Goal: Information Seeking & Learning: Learn about a topic

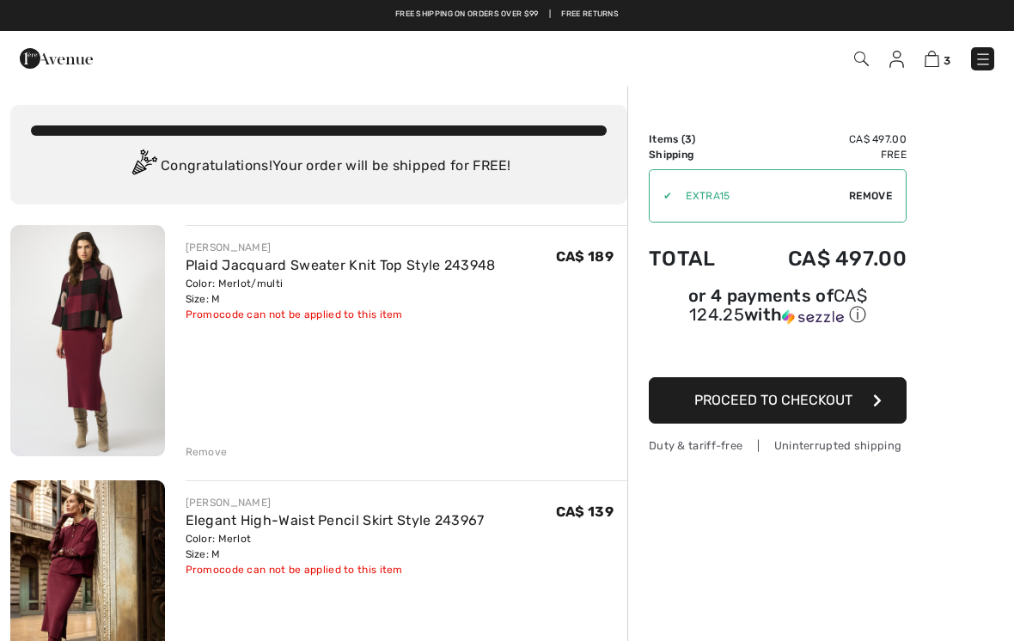
click at [203, 448] on div "Remove" at bounding box center [207, 451] width 42 height 15
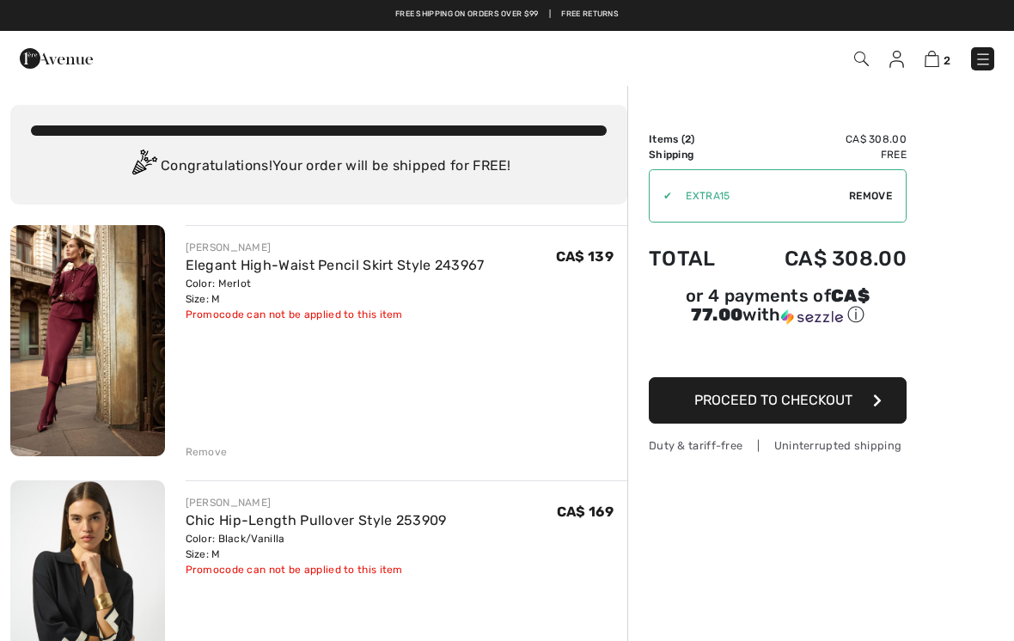
click at [213, 450] on div "Remove" at bounding box center [207, 451] width 42 height 15
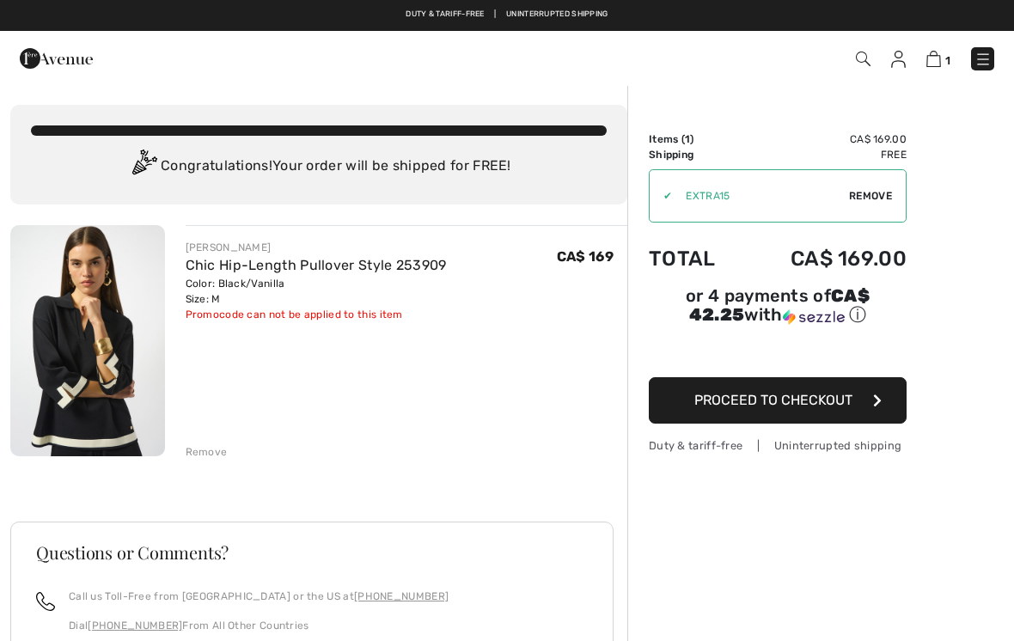
click at [201, 456] on div "Remove" at bounding box center [207, 451] width 42 height 15
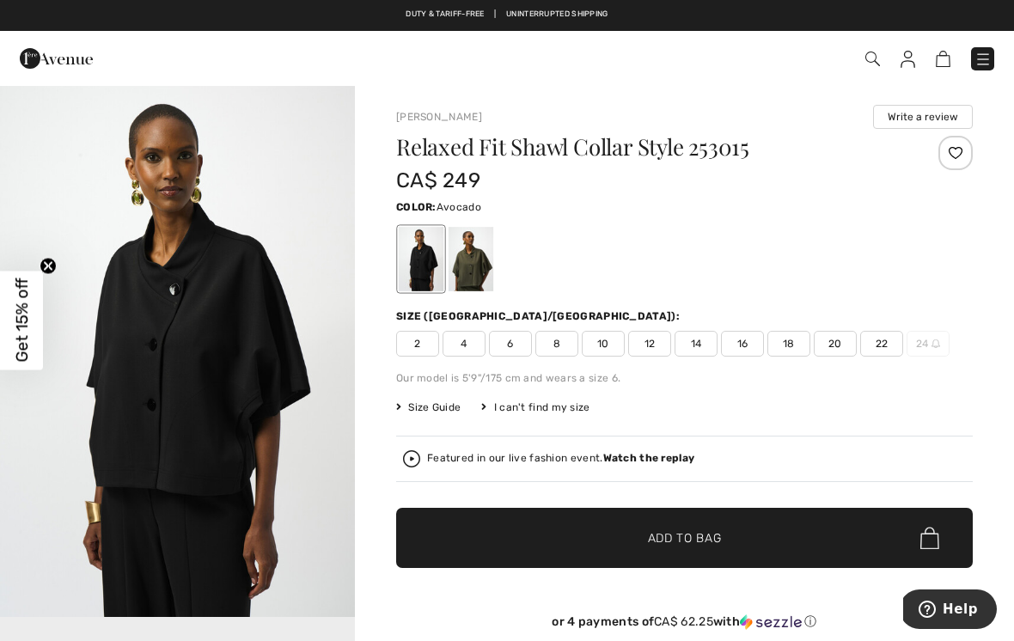
click at [484, 262] on div at bounding box center [471, 259] width 45 height 64
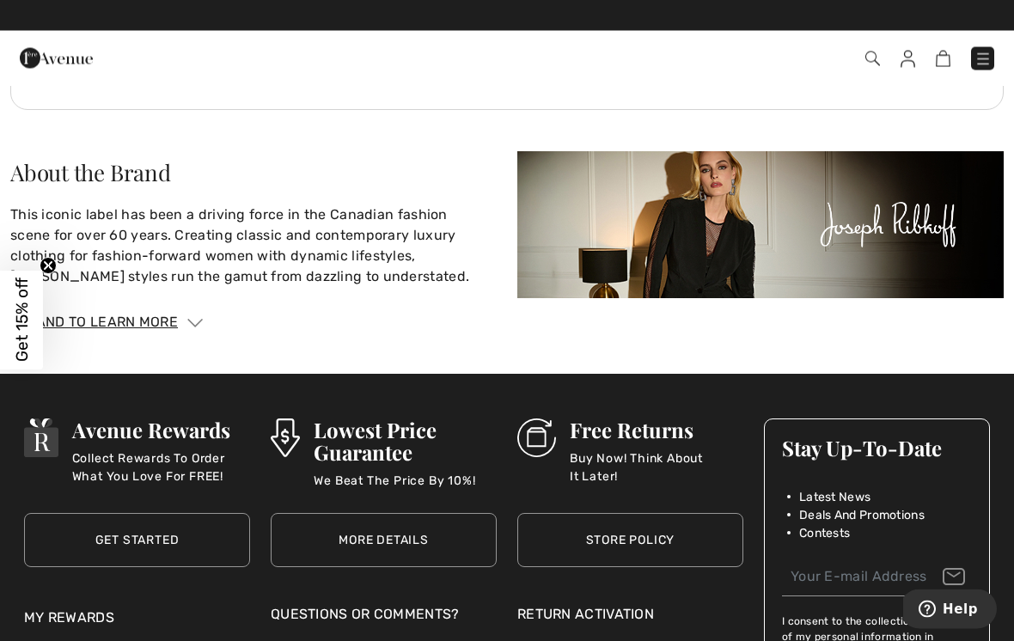
scroll to position [2495, 0]
click at [165, 312] on div "Expand to Learn More" at bounding box center [507, 322] width 994 height 21
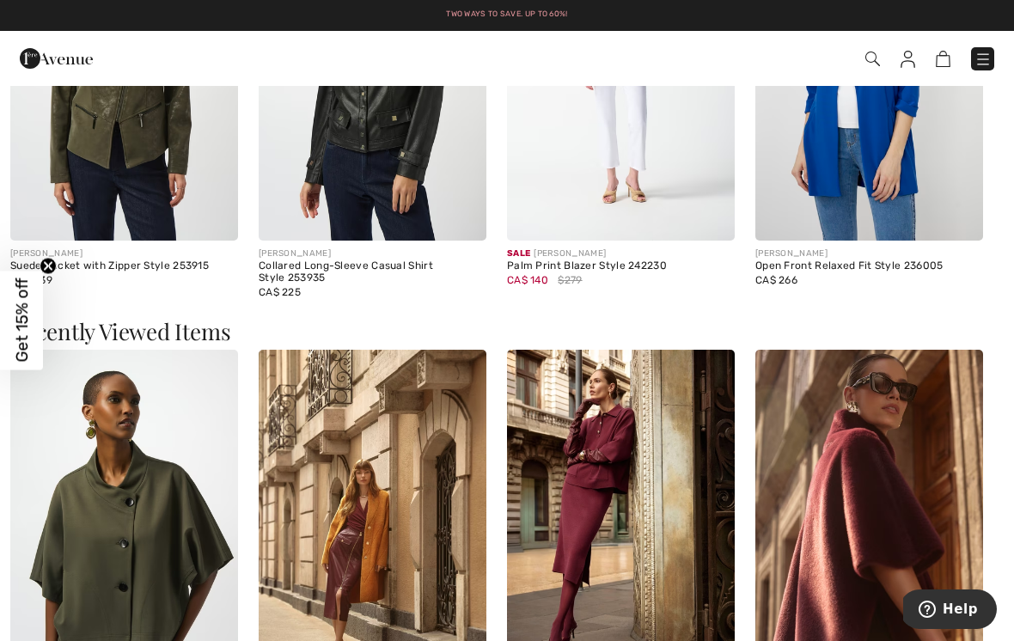
scroll to position [1668, 0]
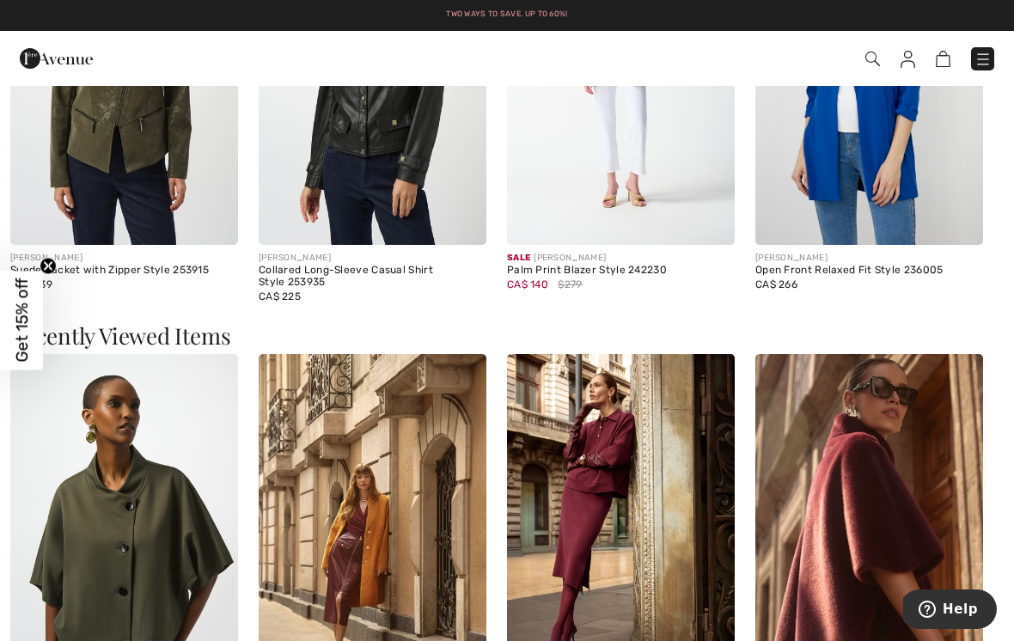
click at [100, 431] on img at bounding box center [124, 525] width 228 height 342
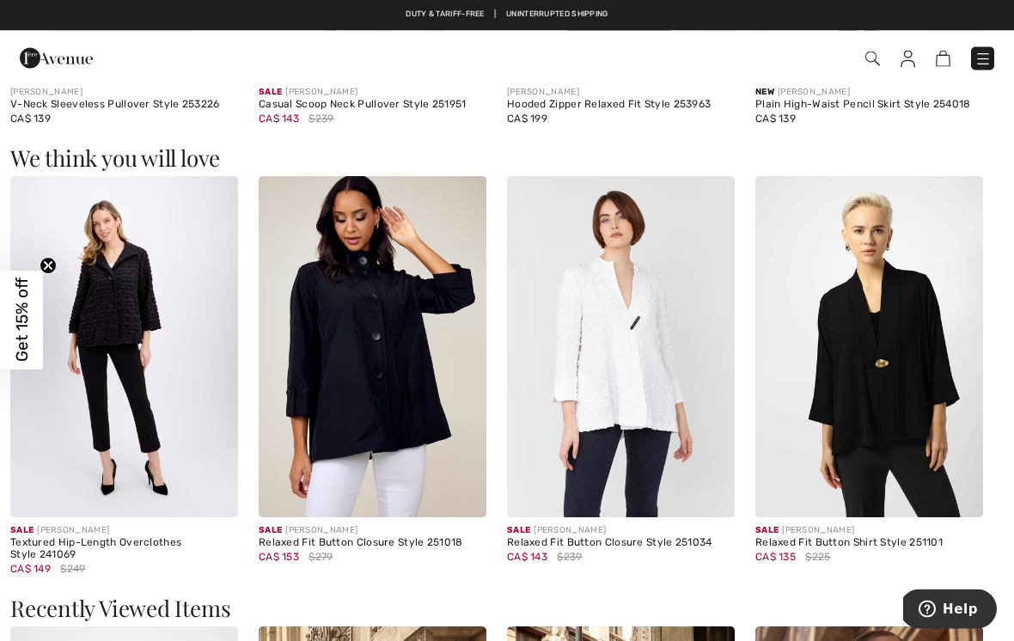
scroll to position [1383, 0]
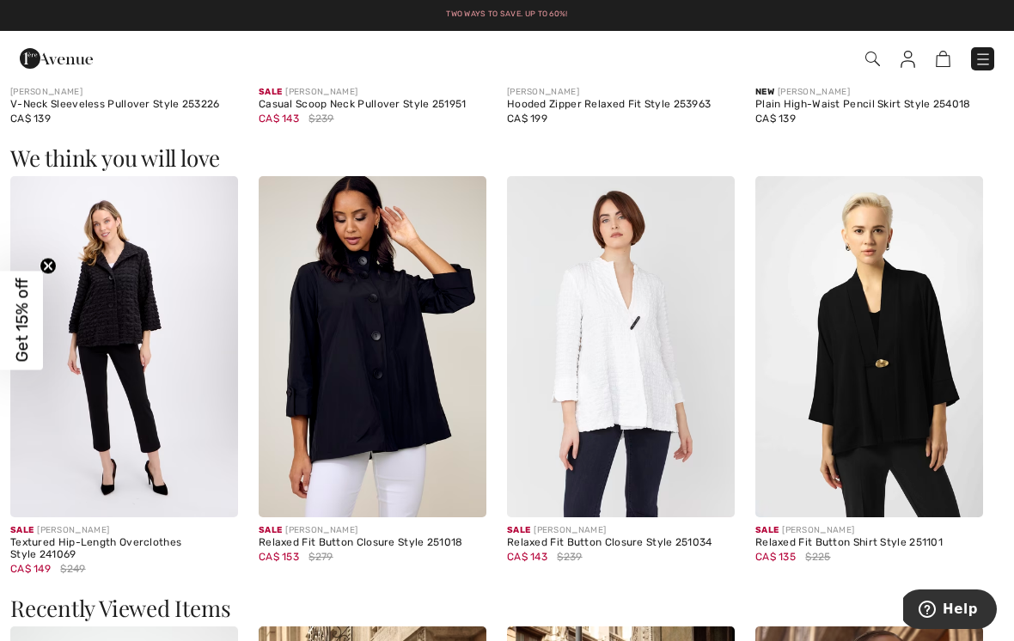
click at [328, 389] on img at bounding box center [373, 347] width 228 height 342
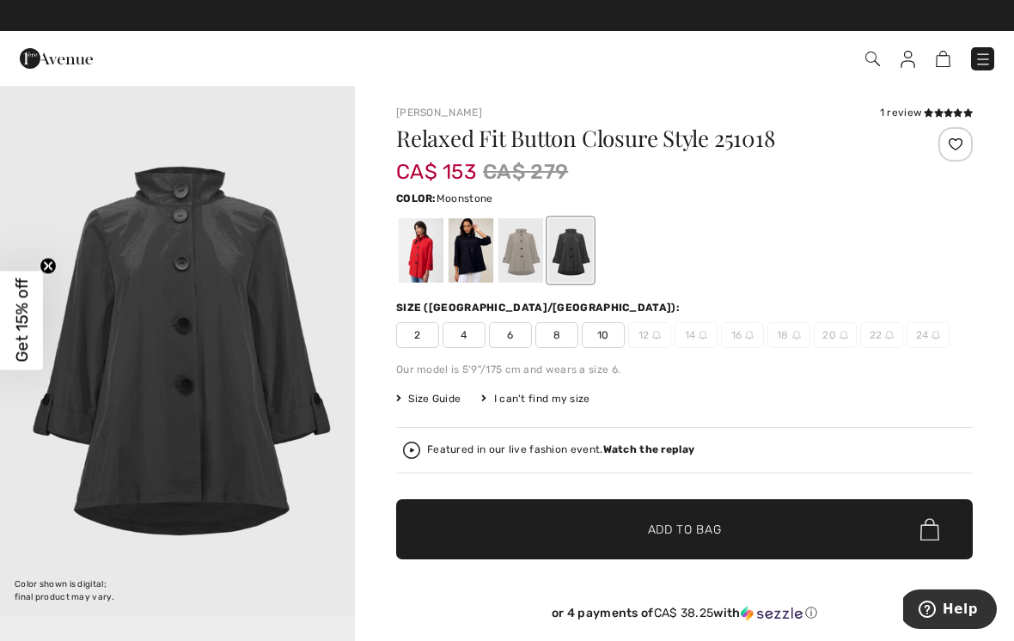
click at [524, 255] on div at bounding box center [521, 250] width 45 height 64
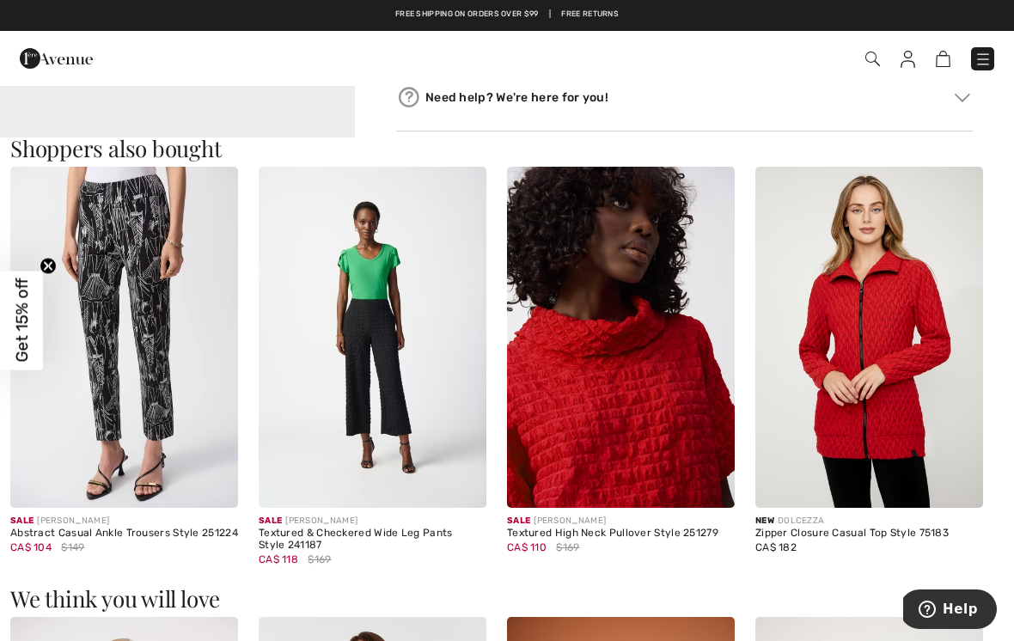
scroll to position [949, 0]
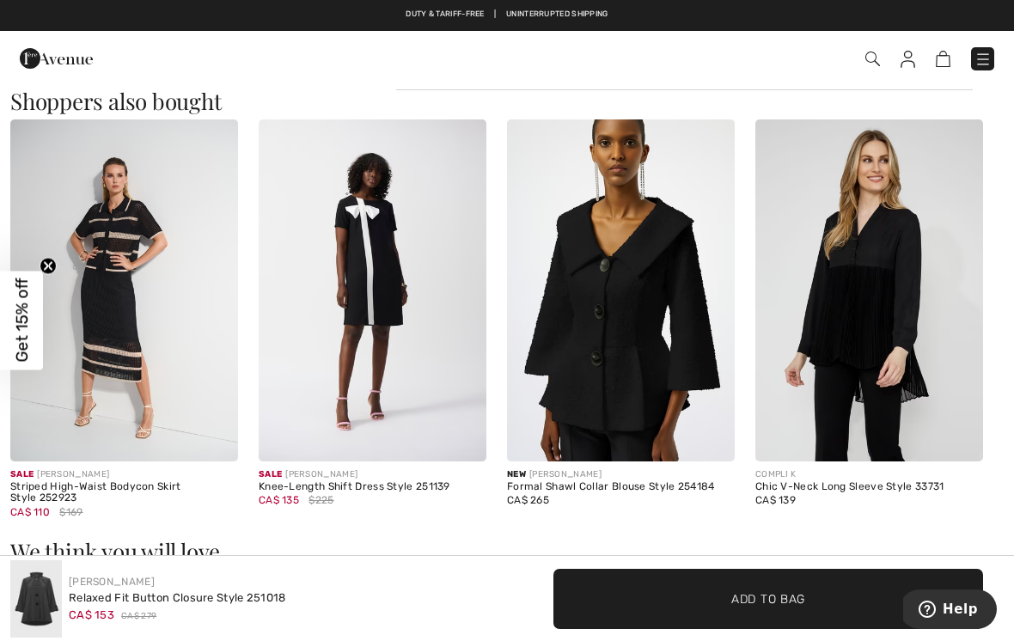
click at [75, 310] on img at bounding box center [124, 290] width 228 height 342
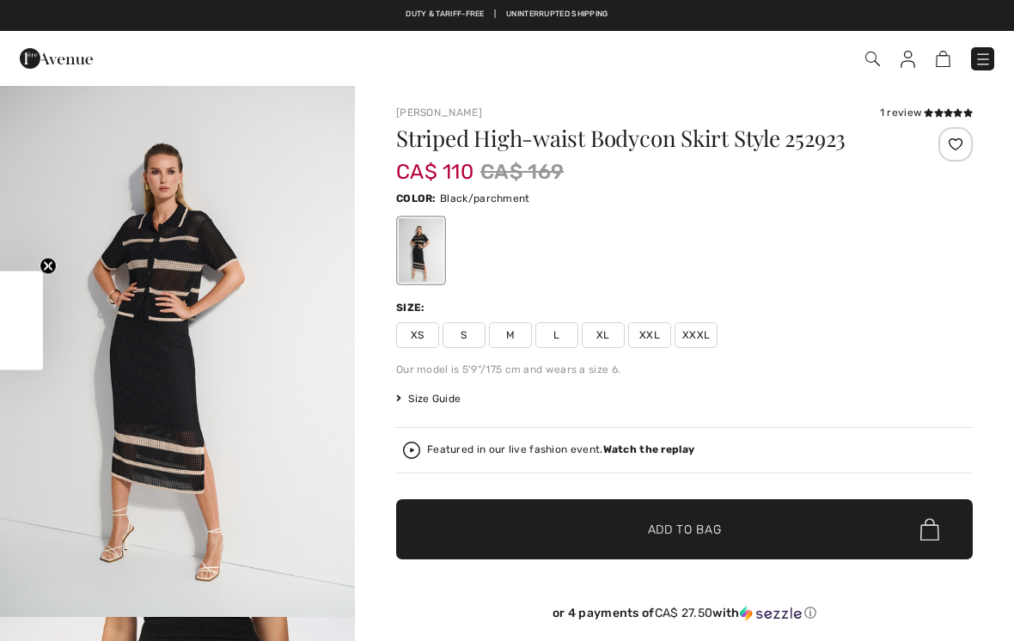
checkbox input "true"
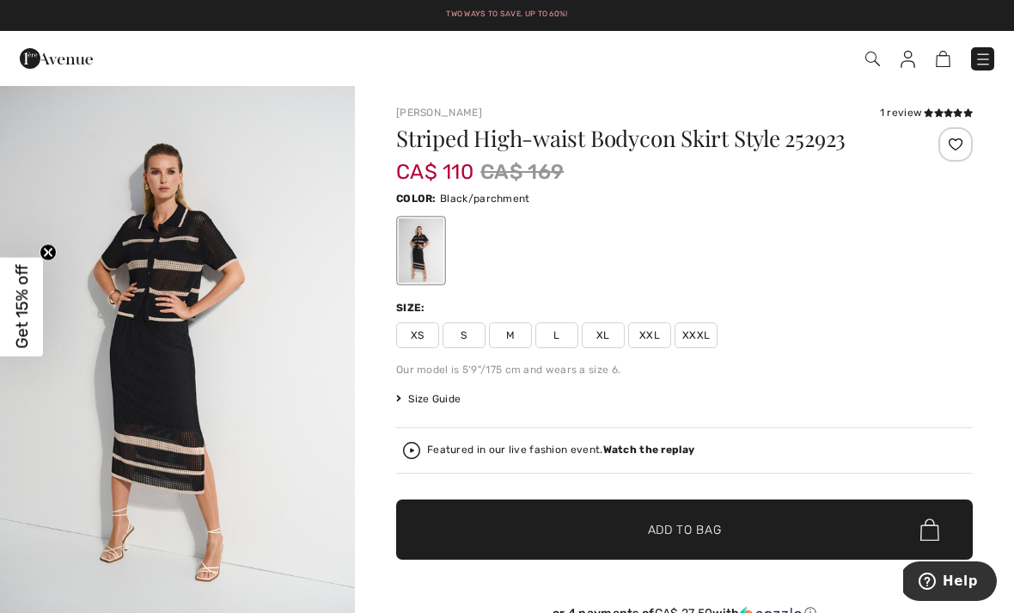
click at [986, 58] on img at bounding box center [983, 59] width 17 height 17
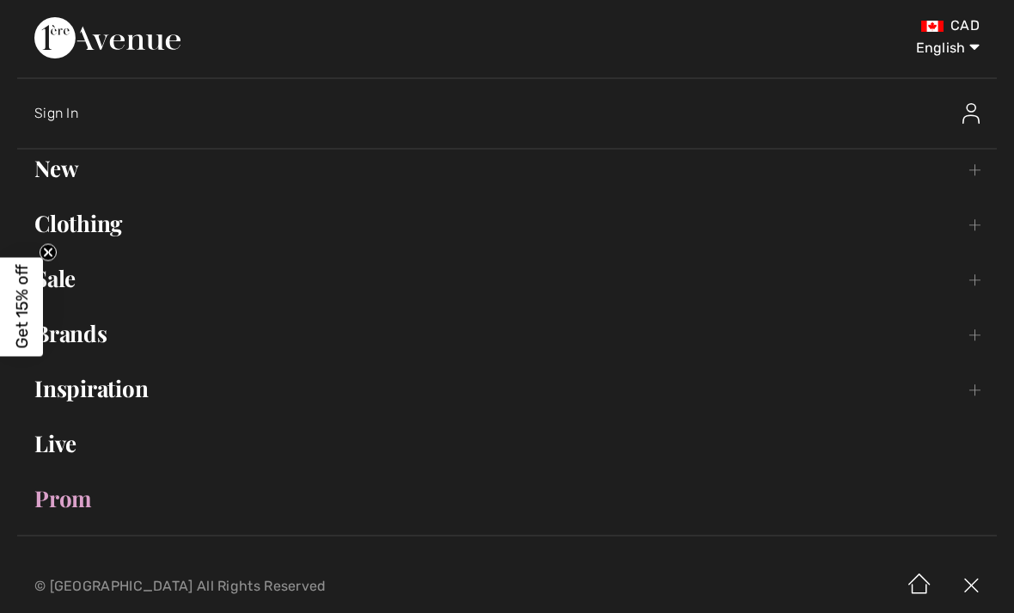
click at [947, 42] on select "English Français" at bounding box center [935, 45] width 89 height 52
select select "https://www.1ereavenue.com/fr/jupe-rayee-taille-haute-modele-252923-p81775/"
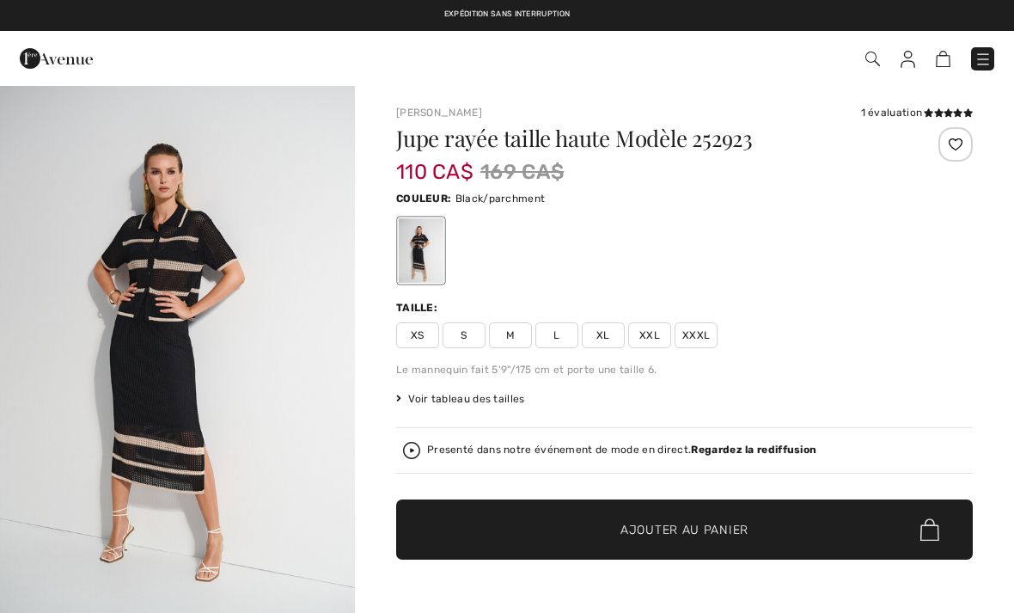
checkbox input "true"
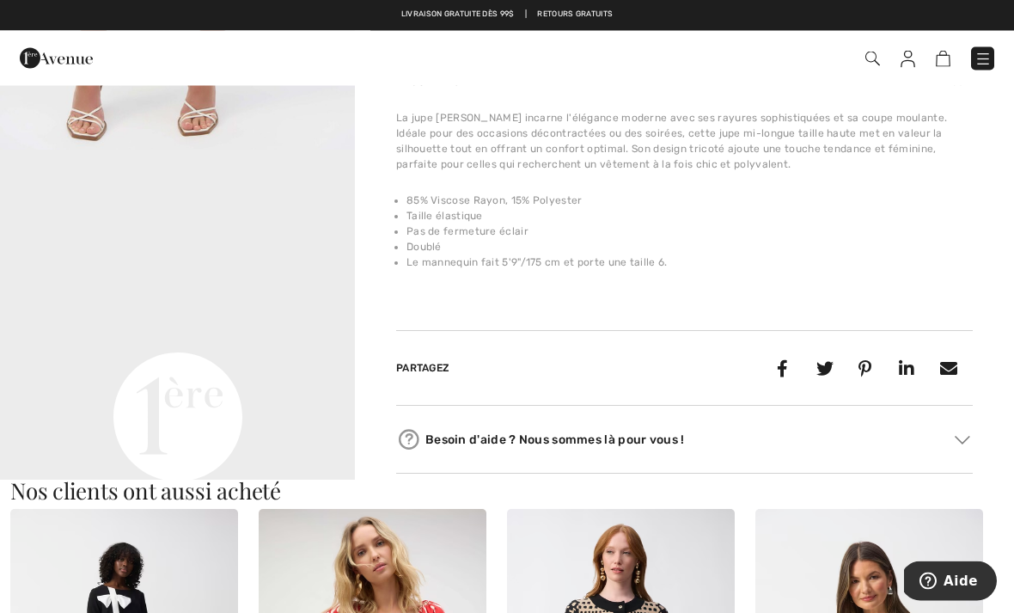
scroll to position [993, 0]
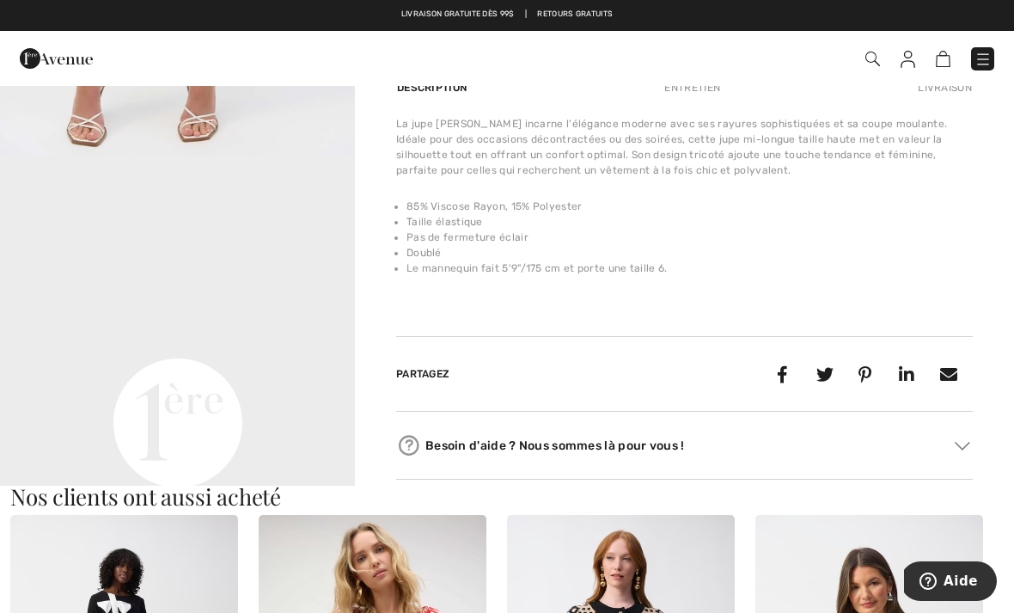
click at [89, 334] on video "Your browser does not support the video tag." at bounding box center [177, 245] width 355 height 178
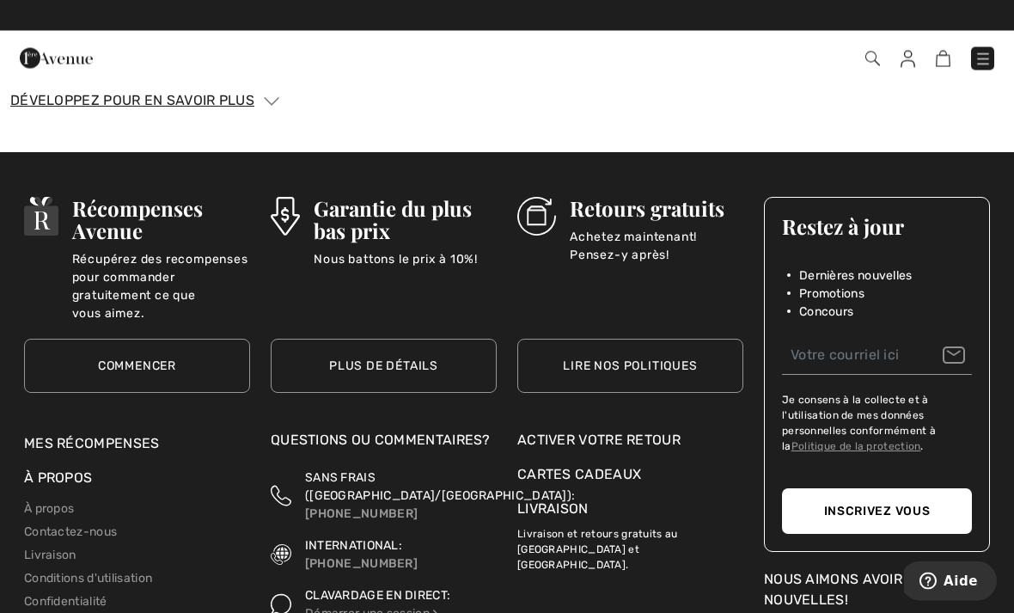
scroll to position [3372, 0]
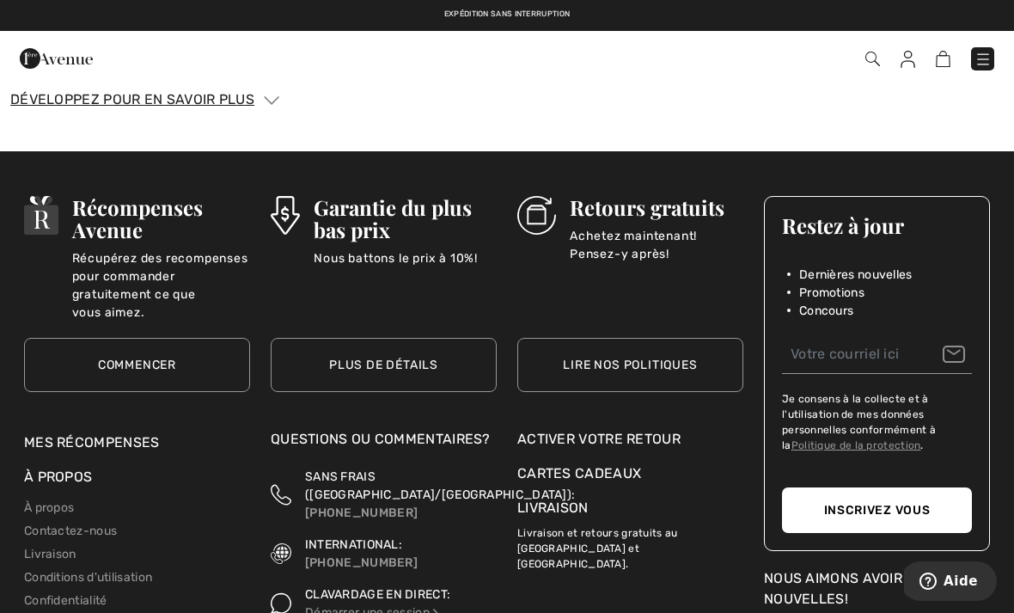
click at [63, 471] on div "À propos" at bounding box center [137, 481] width 226 height 29
click at [72, 434] on link "Mes récompenses" at bounding box center [92, 442] width 136 height 16
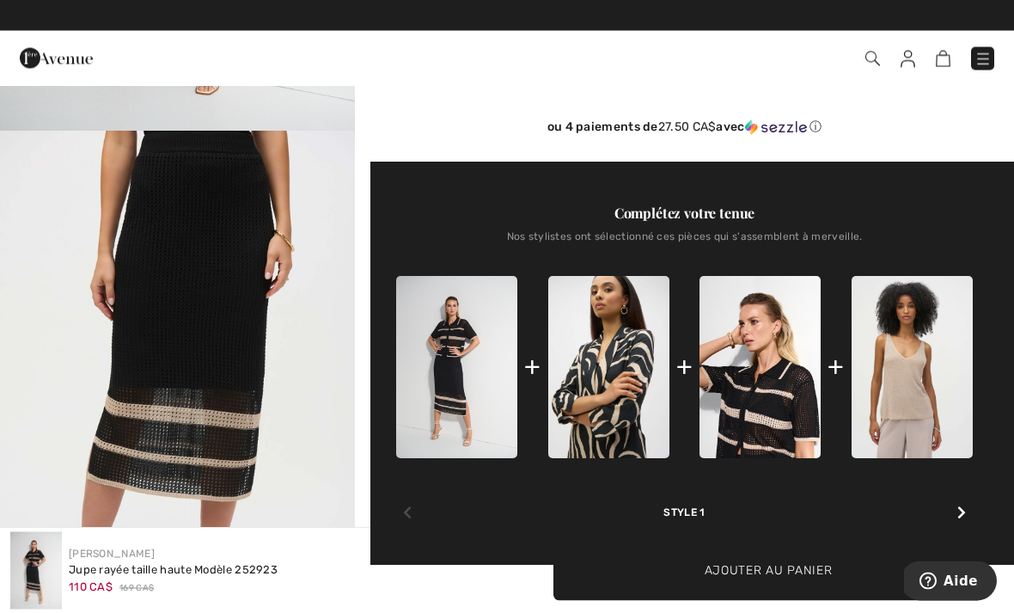
scroll to position [487, 0]
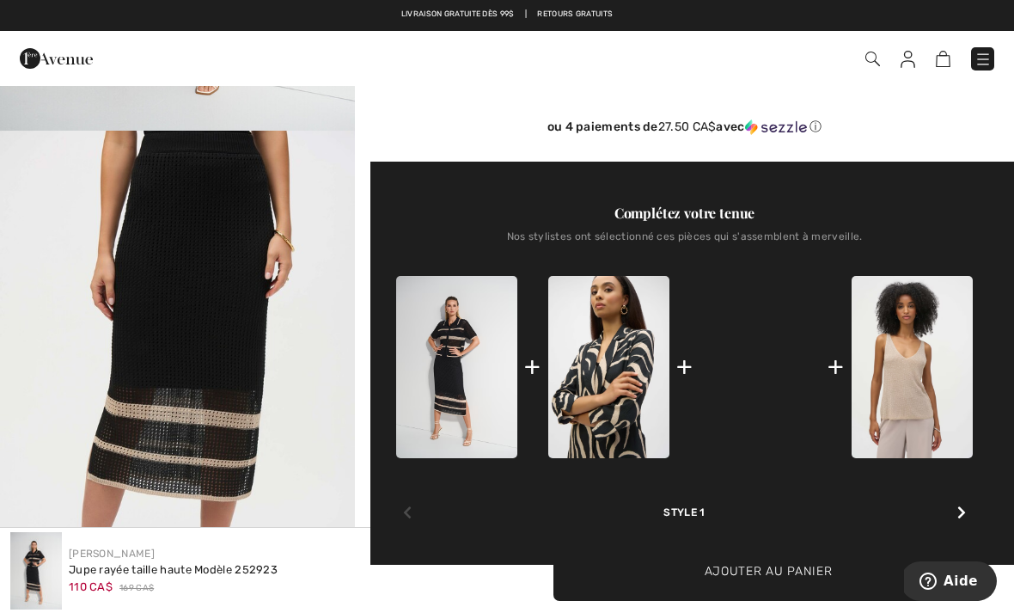
click at [800, 394] on img at bounding box center [760, 367] width 121 height 182
click at [771, 396] on img at bounding box center [760, 367] width 121 height 182
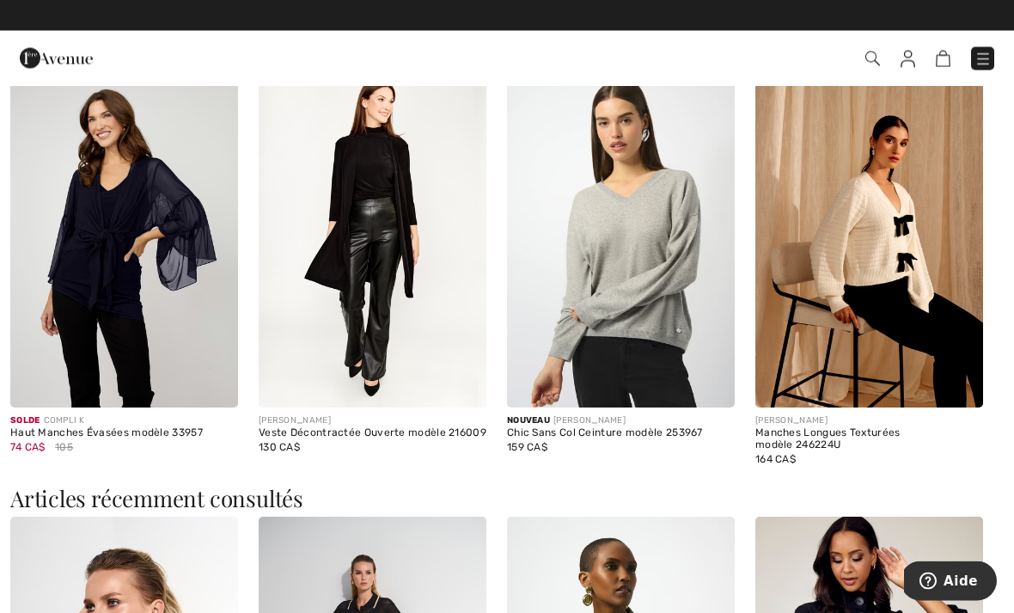
scroll to position [1892, 0]
click at [316, 295] on img at bounding box center [373, 237] width 228 height 342
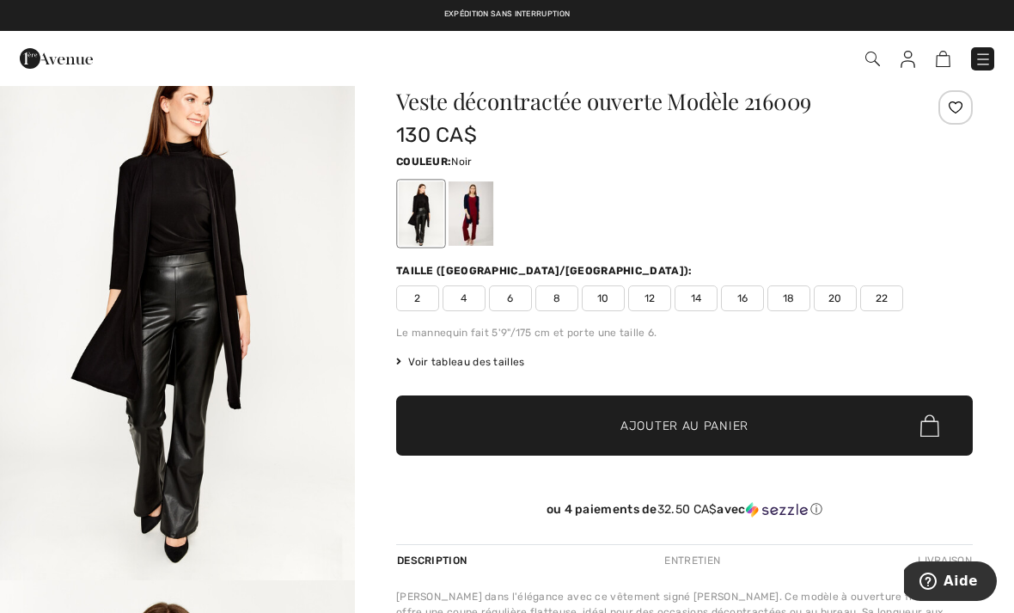
scroll to position [44, 0]
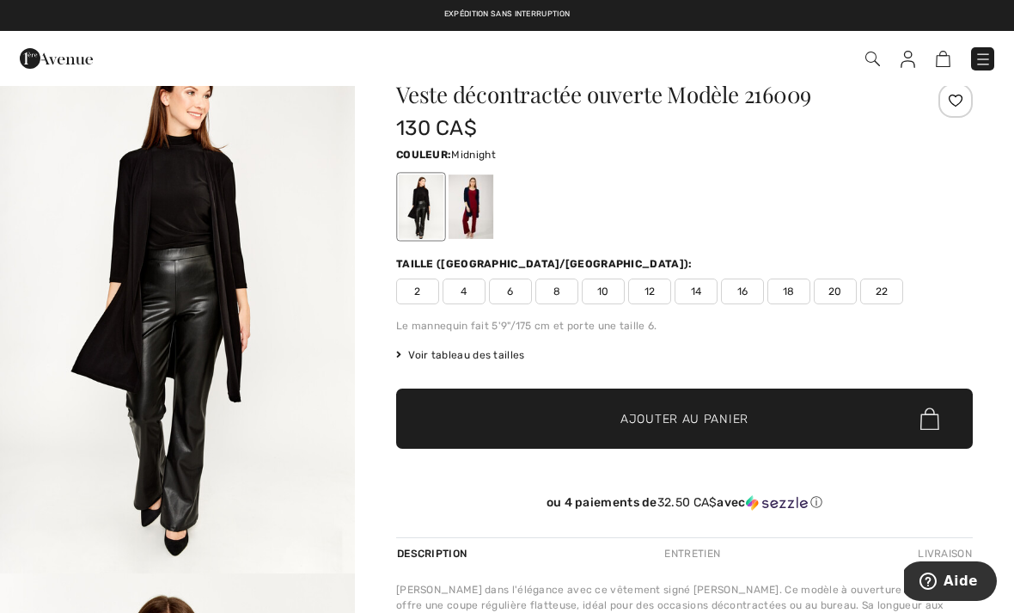
click at [482, 210] on div at bounding box center [471, 207] width 45 height 64
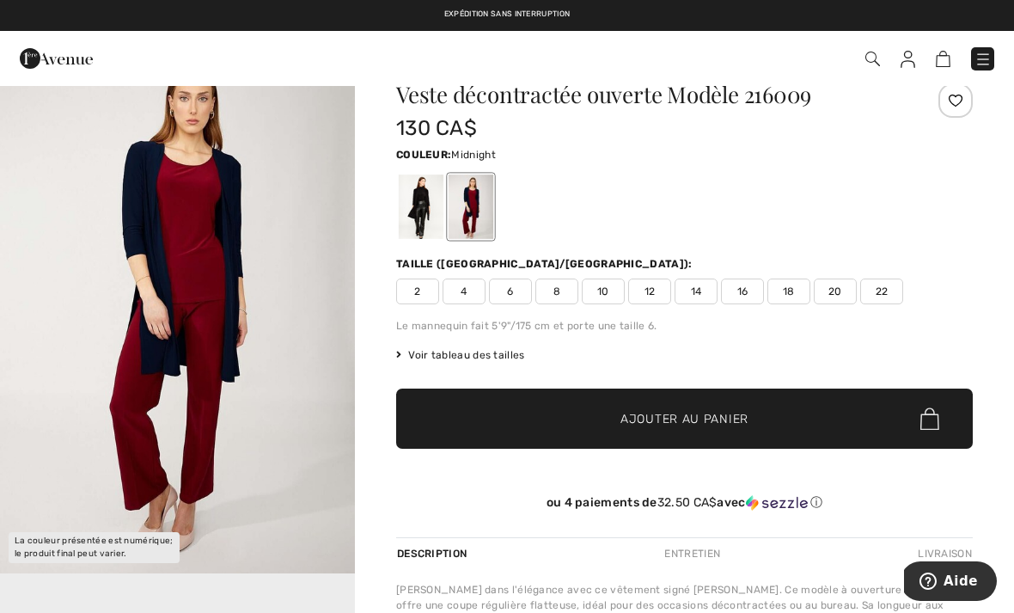
click at [435, 200] on div at bounding box center [421, 207] width 45 height 64
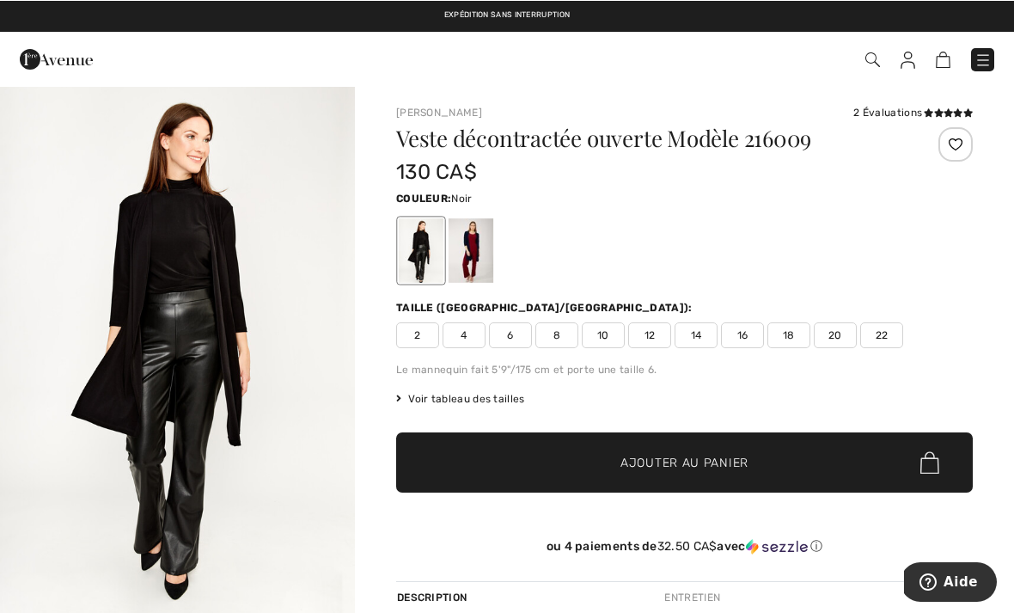
scroll to position [0, 0]
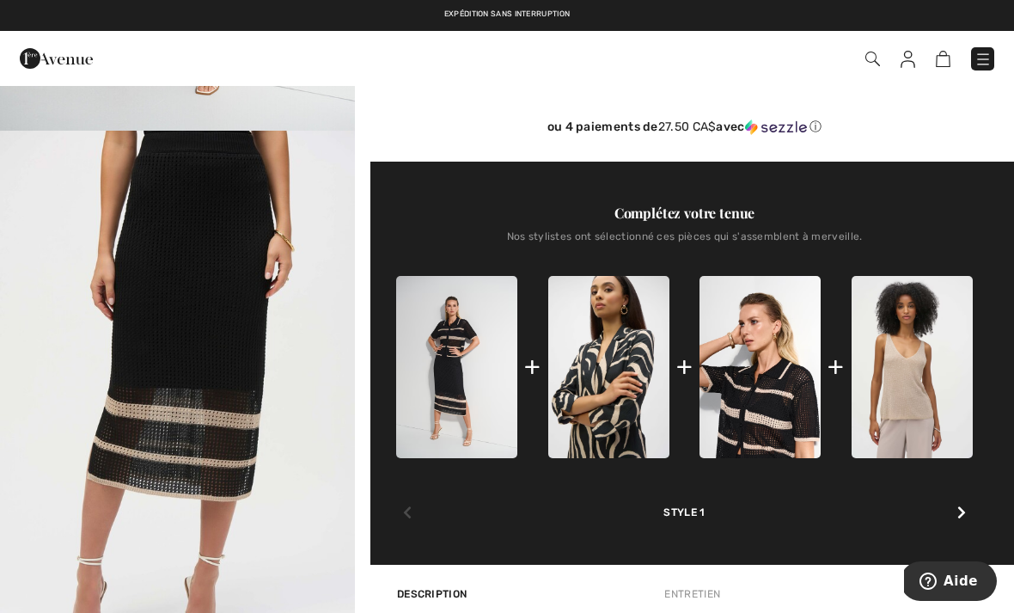
click at [959, 517] on icon at bounding box center [962, 512] width 9 height 14
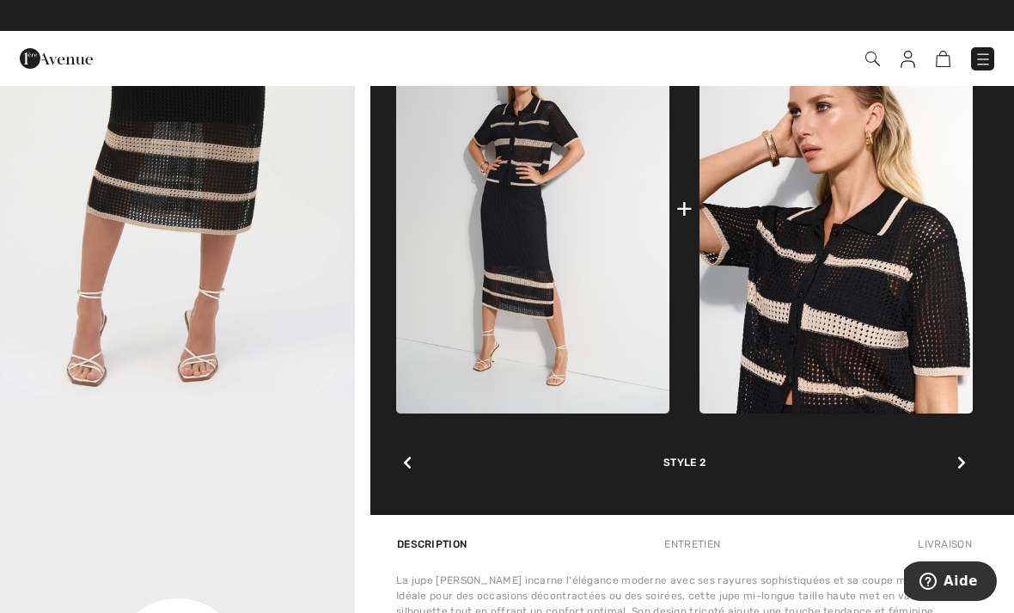
scroll to position [754, 0]
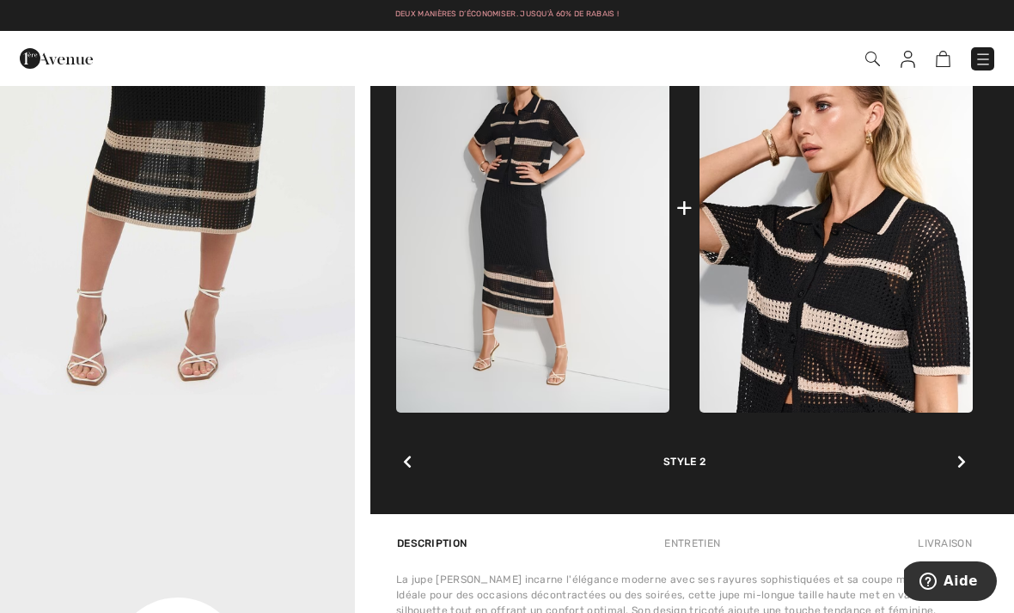
click at [958, 469] on icon at bounding box center [962, 462] width 9 height 14
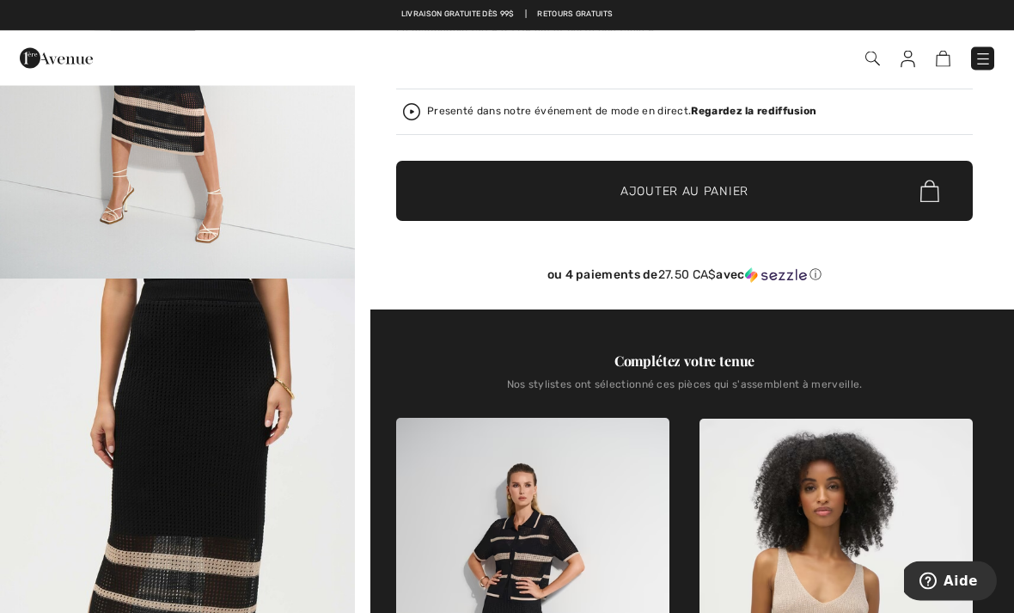
scroll to position [388, 0]
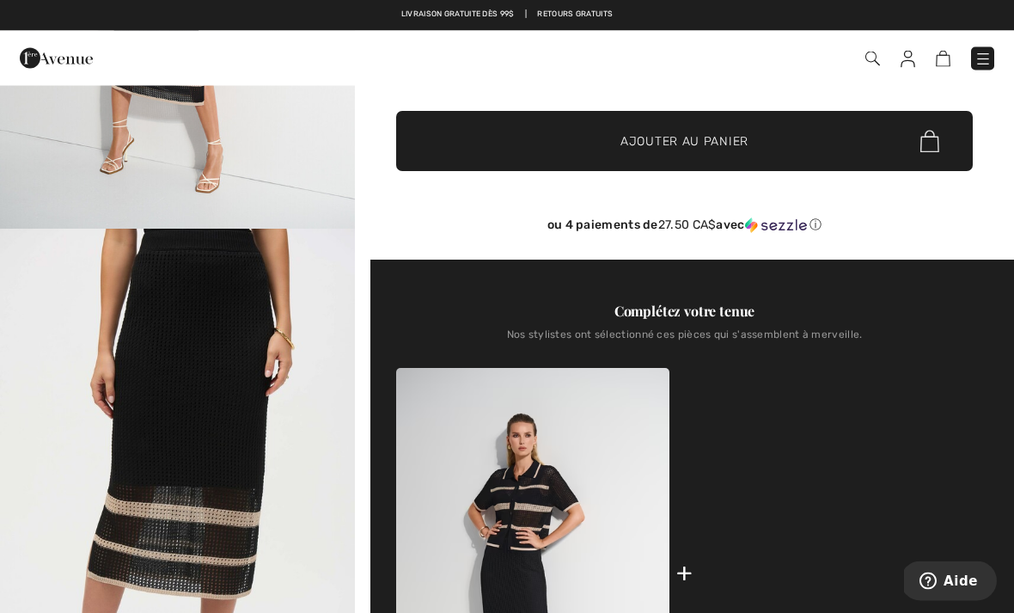
click at [926, 547] on img at bounding box center [836, 574] width 273 height 409
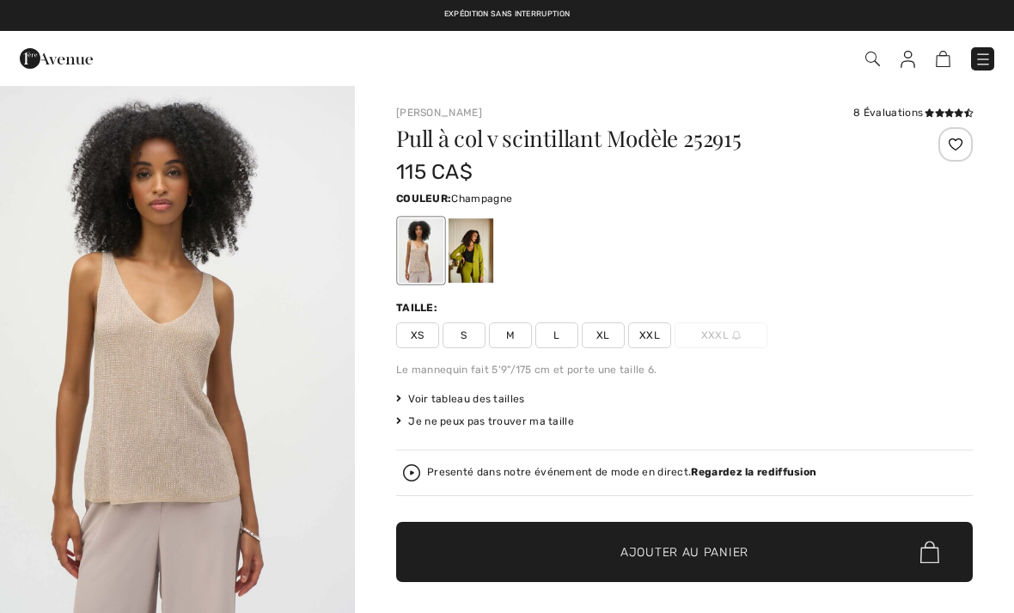
checkbox input "true"
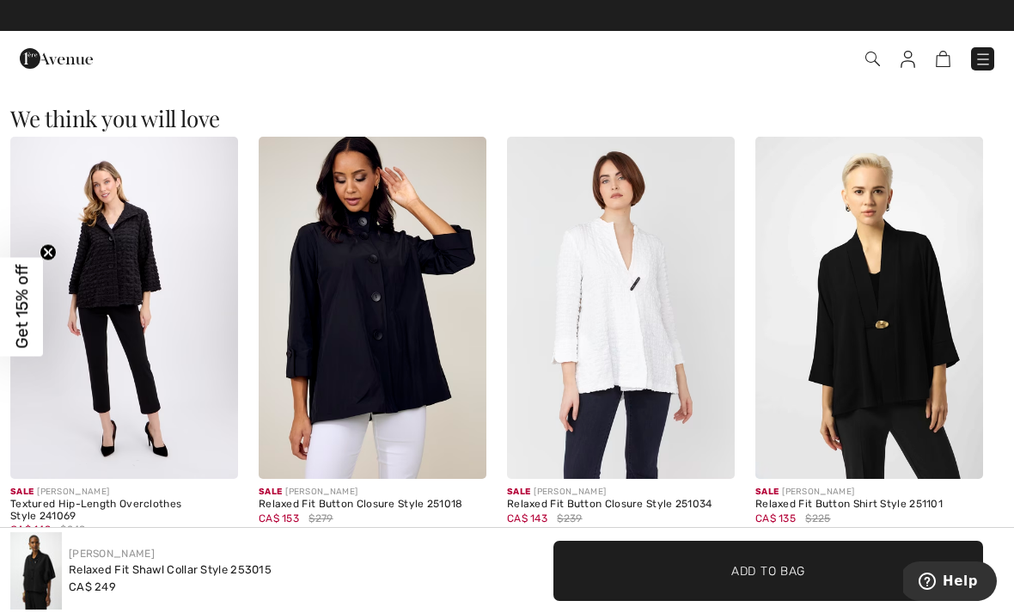
click at [54, 56] on img at bounding box center [56, 58] width 73 height 34
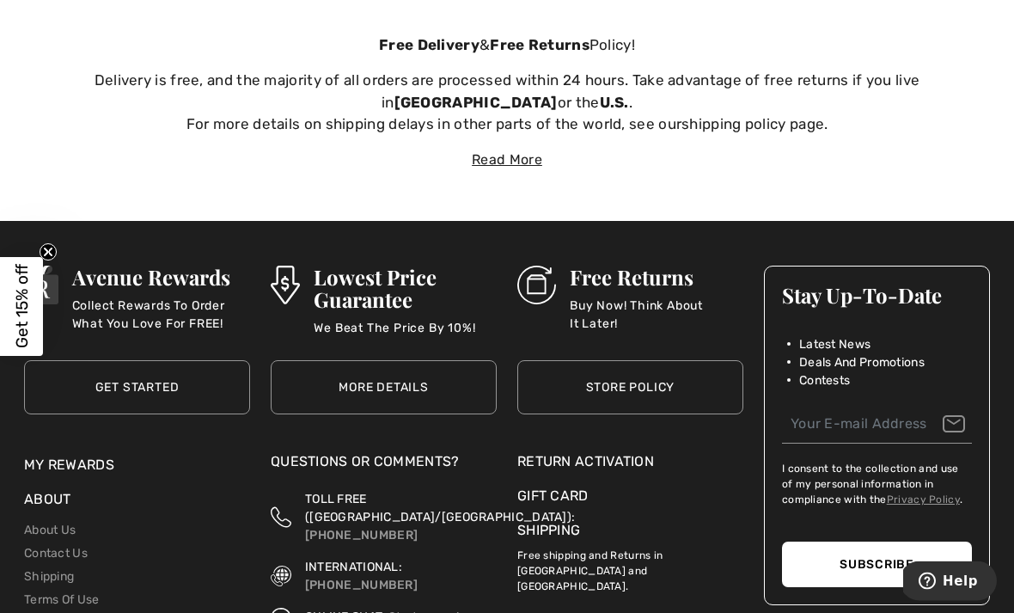
scroll to position [5279, 0]
click at [46, 523] on link "About Us" at bounding box center [50, 530] width 52 height 15
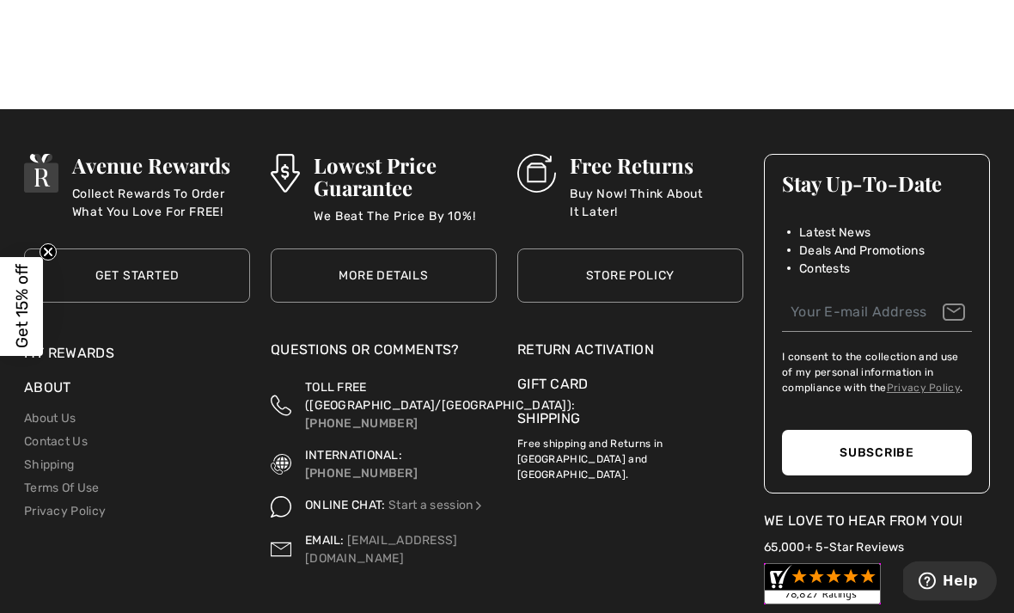
scroll to position [1626, 0]
click at [52, 468] on link "Shipping" at bounding box center [49, 464] width 50 height 15
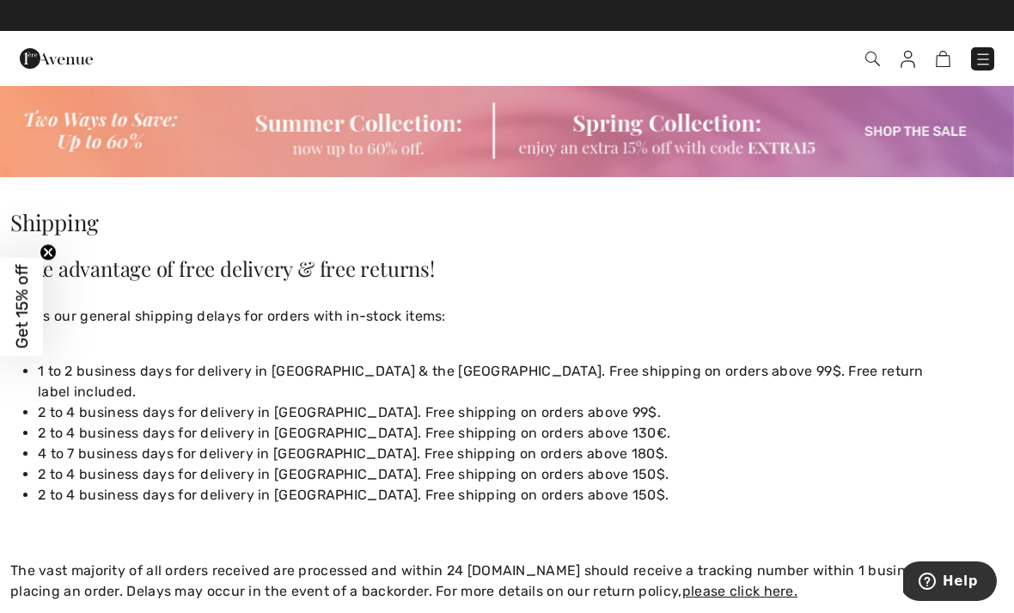
click at [919, 485] on li "2 to 4 business days for delivery in [GEOGRAPHIC_DATA]. Free shipping on orders…" at bounding box center [521, 495] width 966 height 21
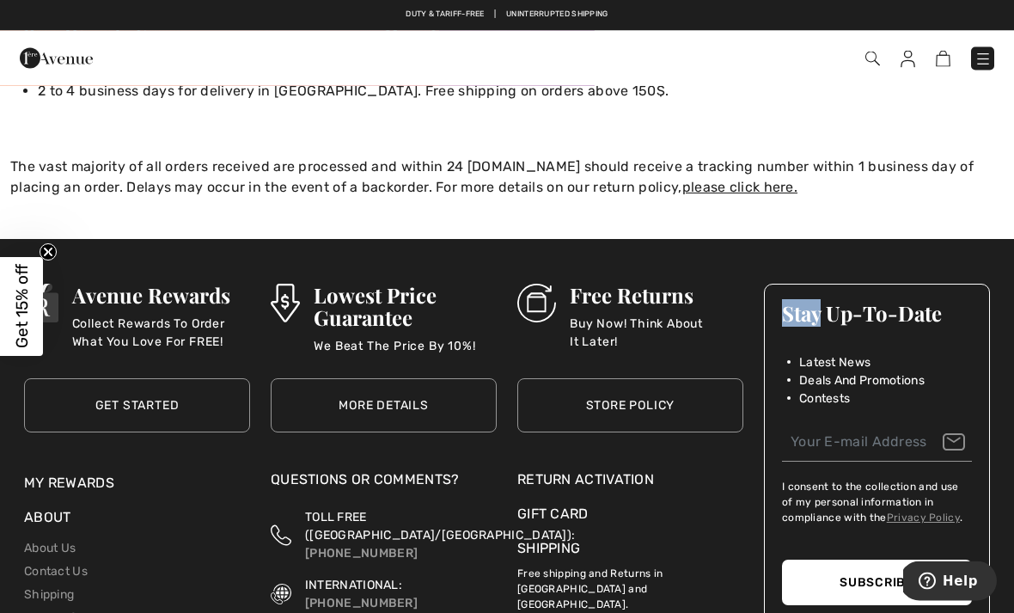
scroll to position [404, 0]
click at [48, 610] on link "Terms Of Use" at bounding box center [62, 617] width 76 height 15
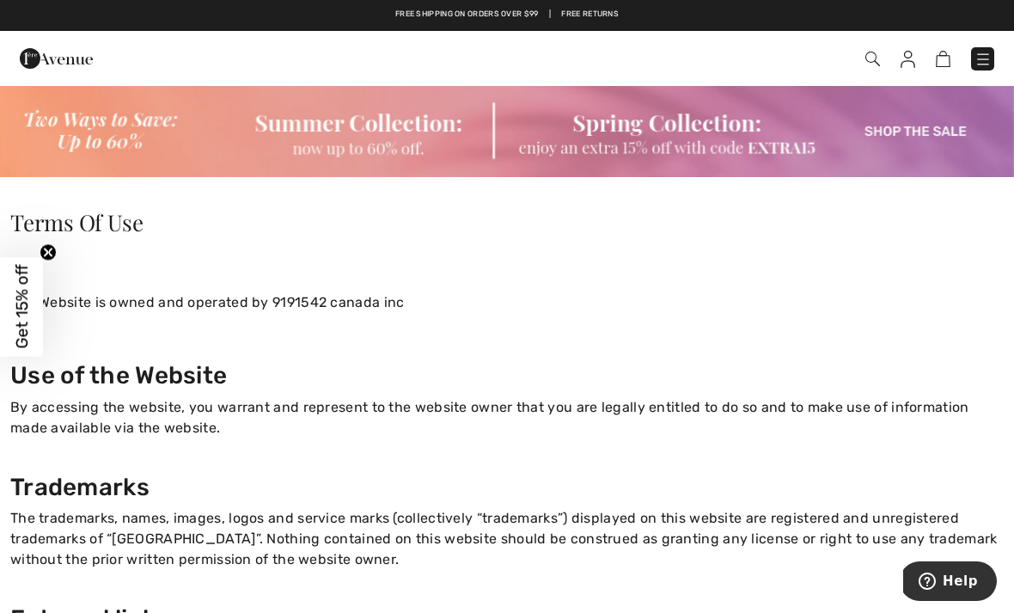
click at [989, 56] on img at bounding box center [983, 59] width 17 height 17
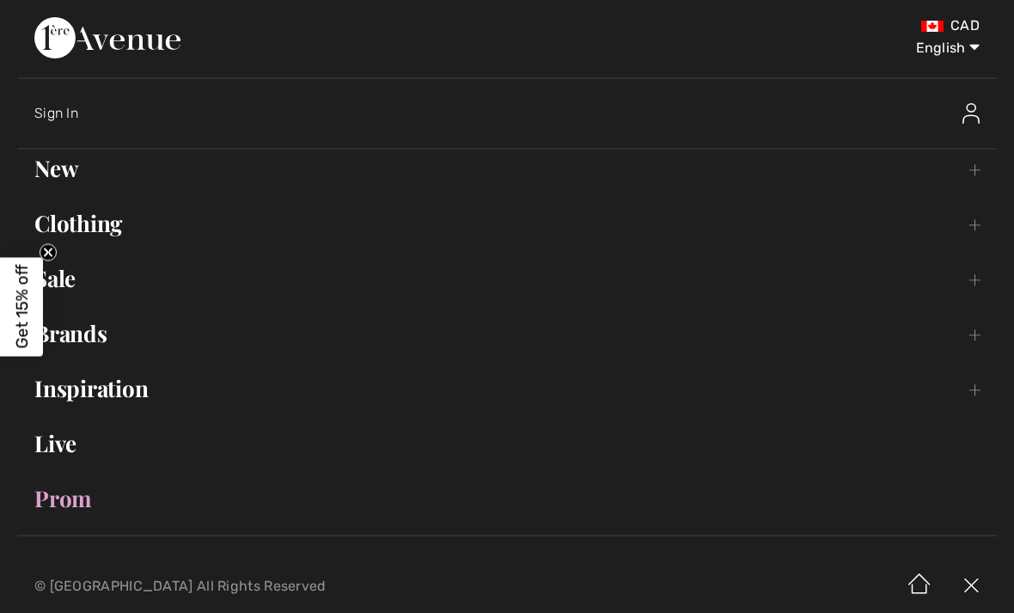
click at [948, 57] on select "English Français" at bounding box center [935, 45] width 89 height 52
select select "/fr/conditions/"
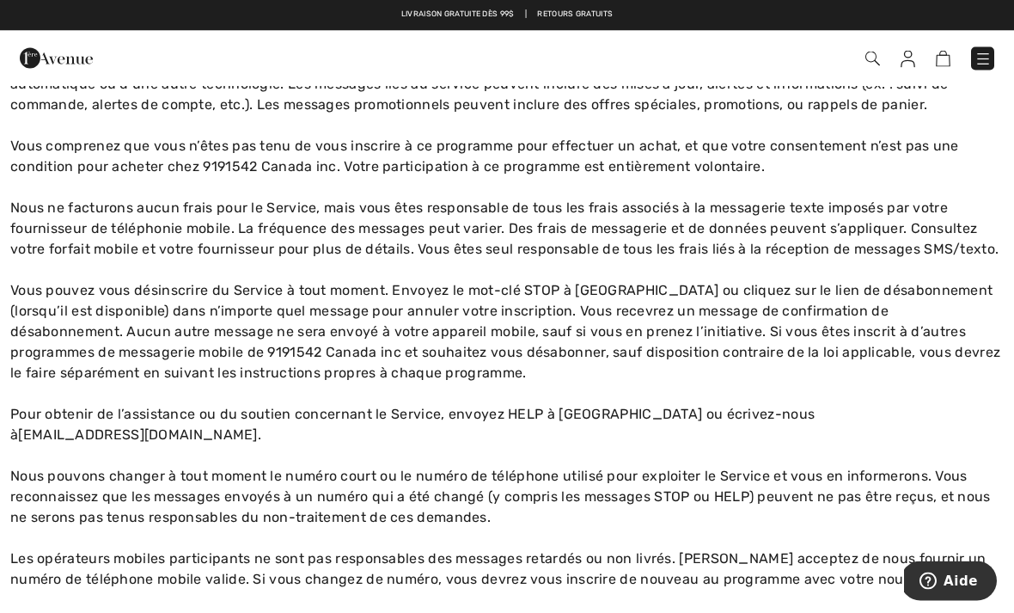
scroll to position [925, 0]
